Goal: Information Seeking & Learning: Learn about a topic

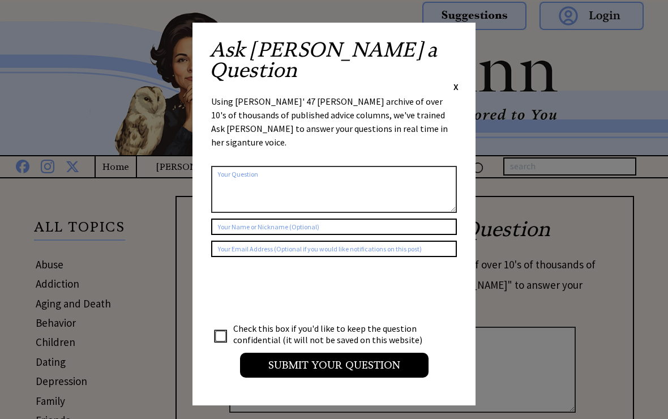
click at [452, 52] on div "Ask Ann a Question X" at bounding box center [334, 66] width 249 height 53
click at [448, 45] on div "Ask Ann a Question X" at bounding box center [334, 66] width 249 height 53
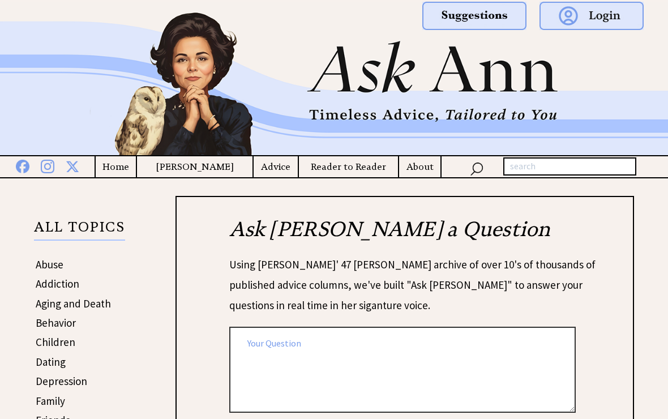
click at [123, 173] on h4 "Home" at bounding box center [116, 167] width 40 height 14
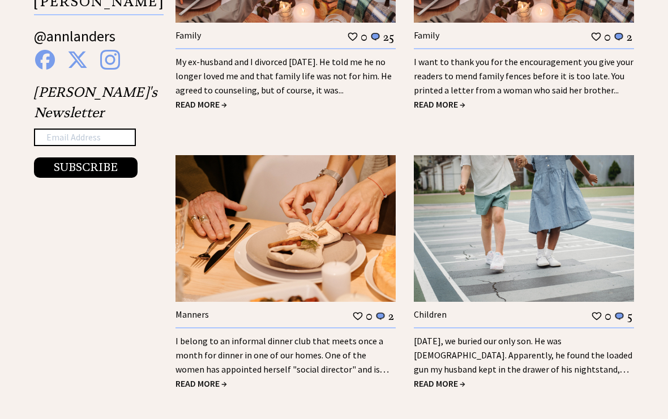
scroll to position [1963, 0]
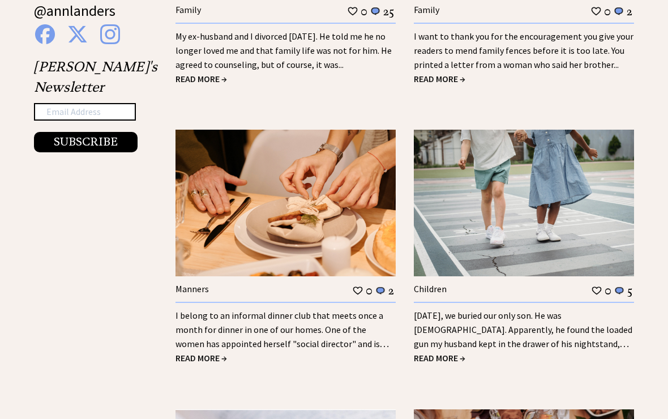
click at [195, 353] on span "READ MORE →" at bounding box center [202, 358] width 52 height 11
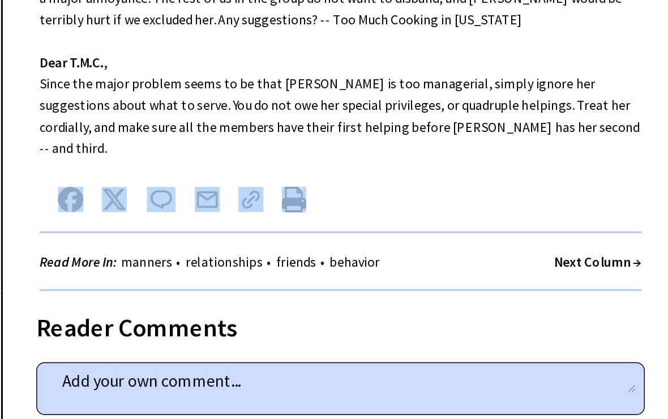
scroll to position [356, 0]
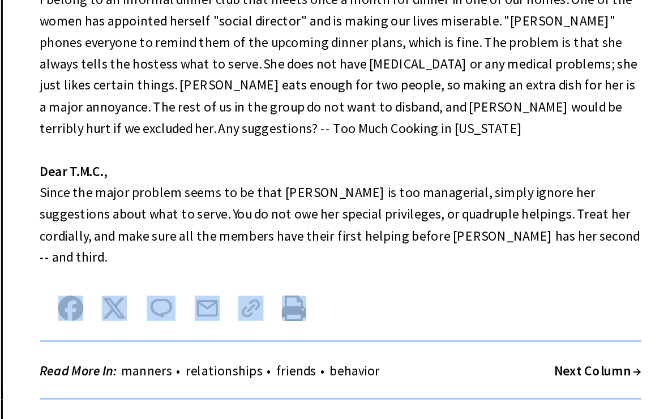
click at [177, 92] on div "Dear [PERSON_NAME], I belong to an informal dinner club that meets once a month…" at bounding box center [405, 163] width 457 height 309
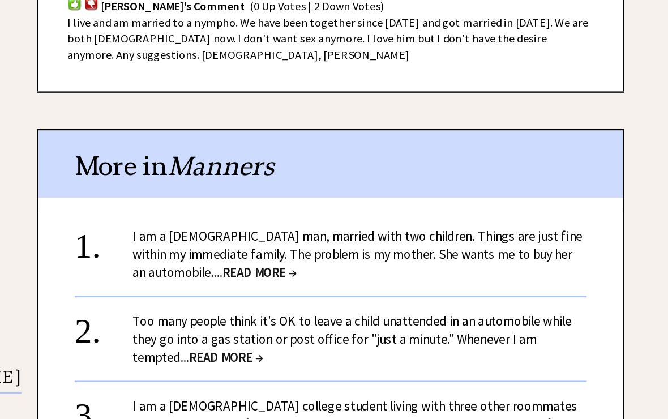
scroll to position [803, 0]
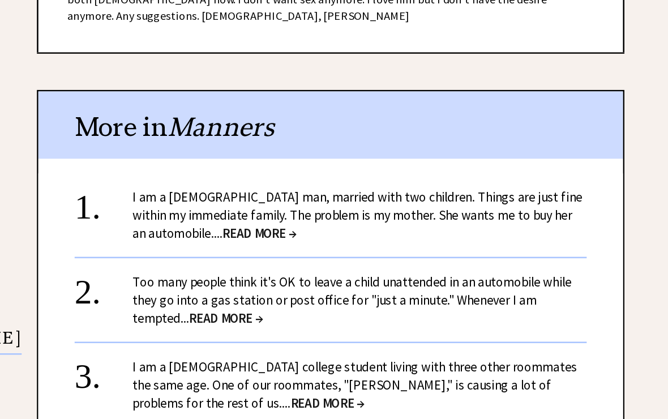
click at [321, 253] on span "READ MORE →" at bounding box center [350, 259] width 58 height 13
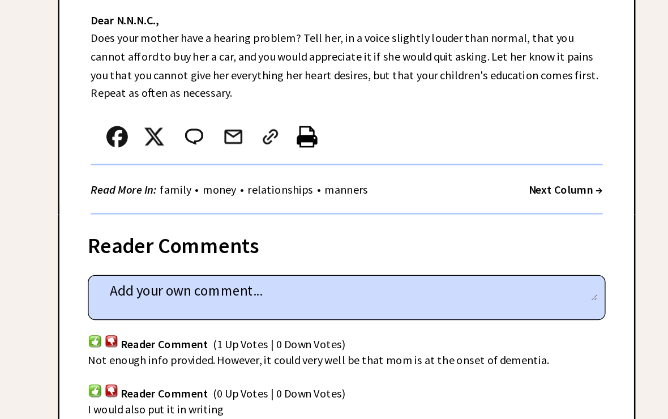
scroll to position [490, 0]
